Goal: Find specific page/section: Find specific page/section

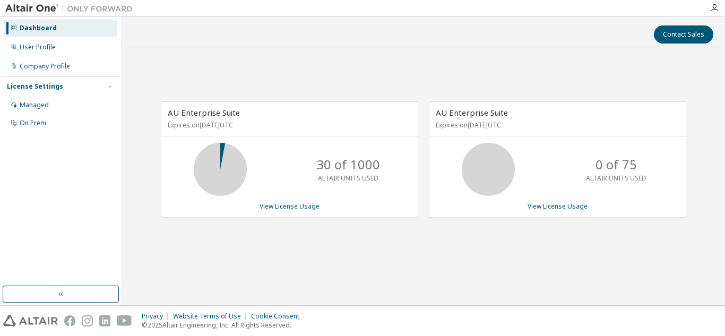
click at [49, 134] on div "Dashboard User Profile Company Profile License Settings Managed On Prem" at bounding box center [61, 152] width 118 height 266
click at [63, 121] on div "On Prem" at bounding box center [60, 123] width 113 height 17
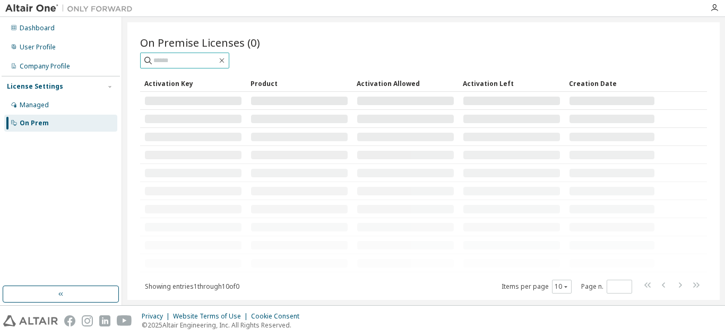
click at [178, 63] on input "text" at bounding box center [185, 60] width 64 height 11
